Goal: Find specific page/section: Find specific page/section

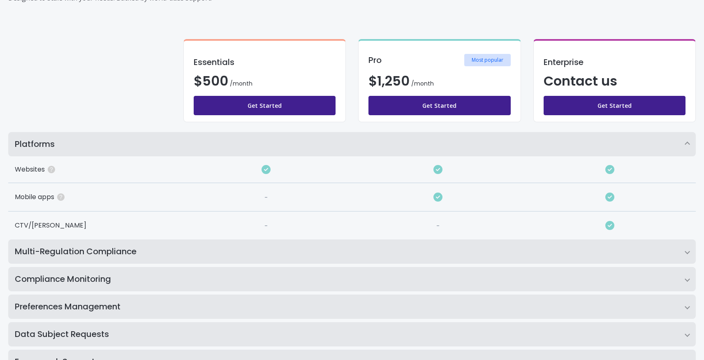
scroll to position [131, 0]
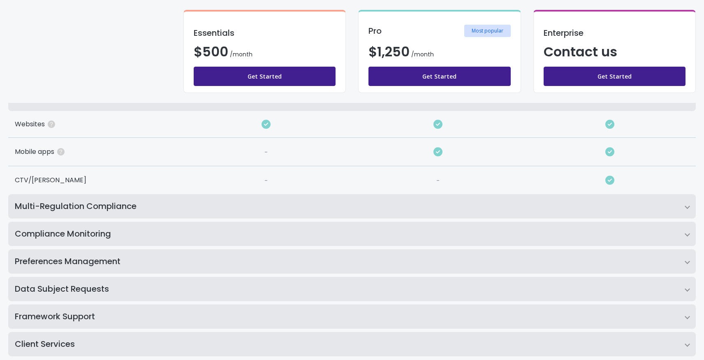
click at [220, 204] on h2 "Multi-Regulation Compliance" at bounding box center [352, 206] width 688 height 24
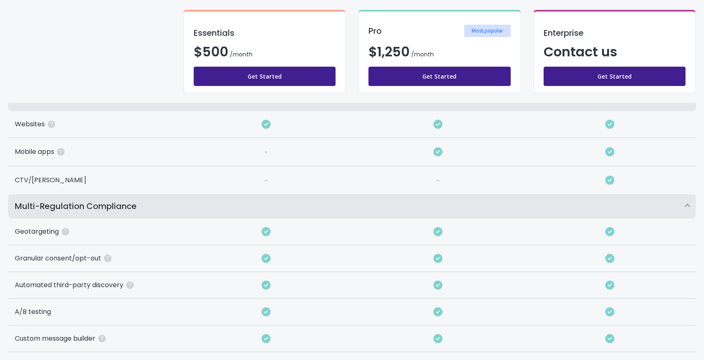
click at [220, 204] on h2 "Multi-Regulation Compliance" at bounding box center [352, 206] width 688 height 24
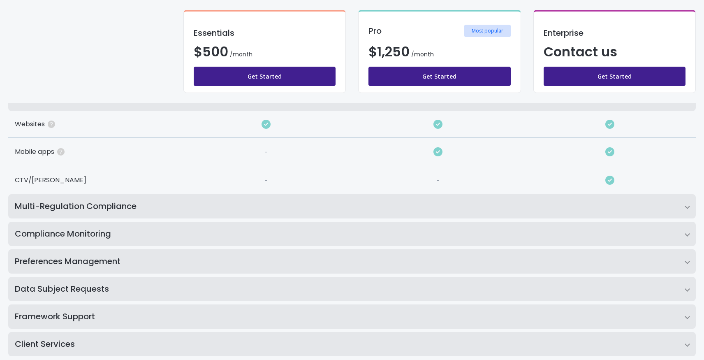
click at [191, 229] on h2 "Compliance Monitoring" at bounding box center [352, 234] width 688 height 24
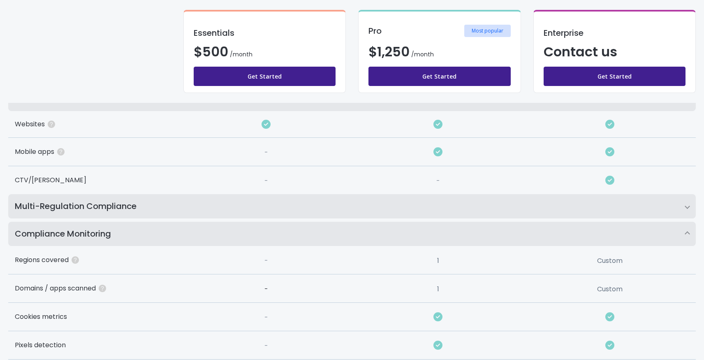
click at [191, 229] on h2 "Compliance Monitoring" at bounding box center [352, 234] width 688 height 24
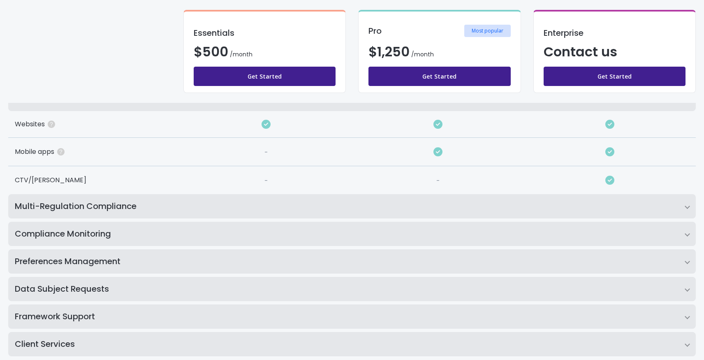
click at [191, 231] on h2 "Compliance Monitoring" at bounding box center [352, 234] width 688 height 24
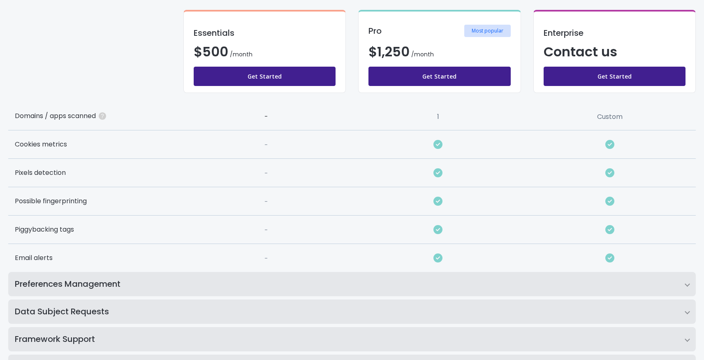
scroll to position [304, 0]
click at [109, 271] on h2 "Preferences Management" at bounding box center [352, 283] width 688 height 24
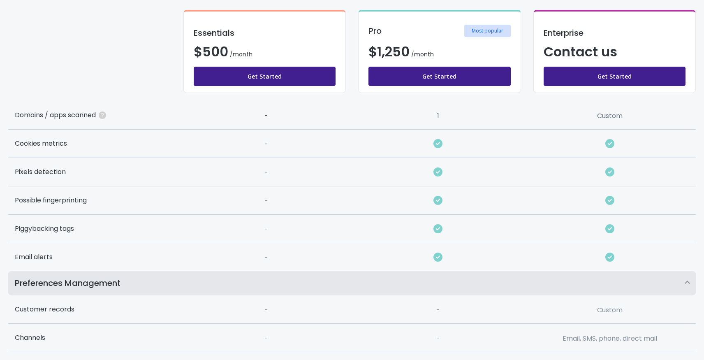
click at [112, 278] on h2 "Preferences Management" at bounding box center [352, 283] width 688 height 24
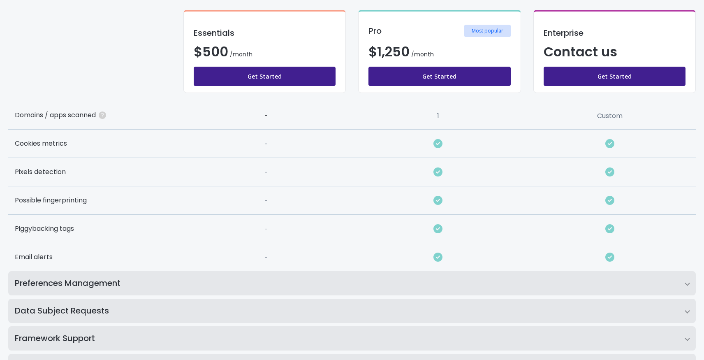
click at [112, 281] on h2 "Preferences Management" at bounding box center [352, 283] width 688 height 24
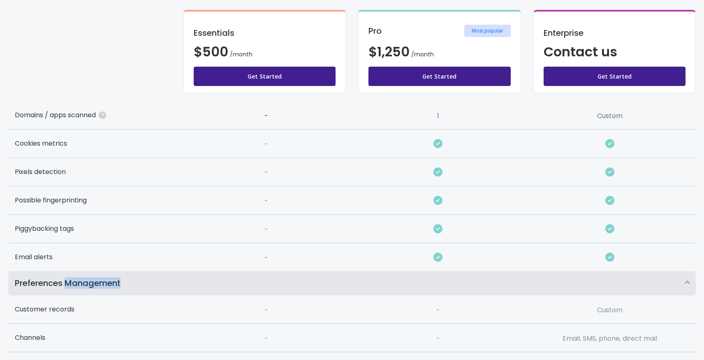
click at [112, 281] on h2 "Preferences Management" at bounding box center [352, 283] width 688 height 24
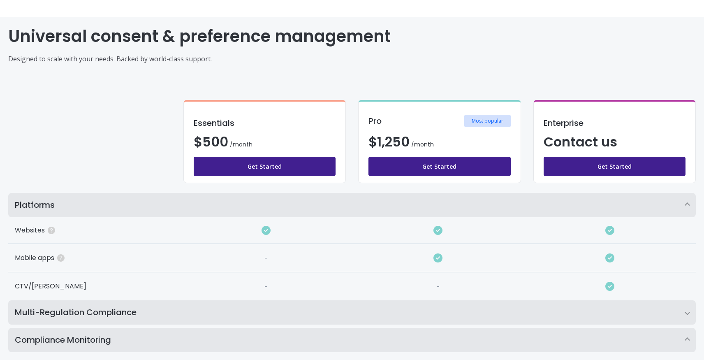
scroll to position [0, 0]
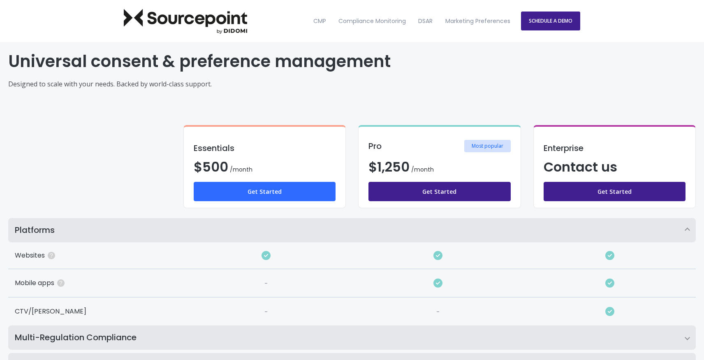
click at [262, 185] on link "Get Started" at bounding box center [265, 191] width 142 height 19
